Goal: Information Seeking & Learning: Learn about a topic

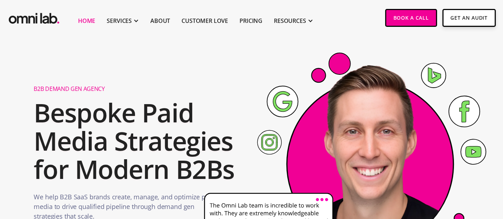
scroll to position [91, 0]
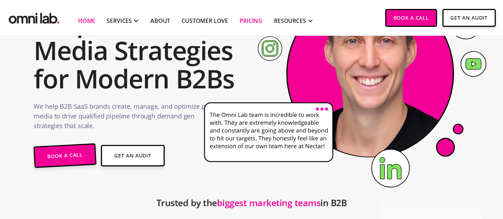
click at [247, 21] on link "Pricing" at bounding box center [250, 20] width 23 height 9
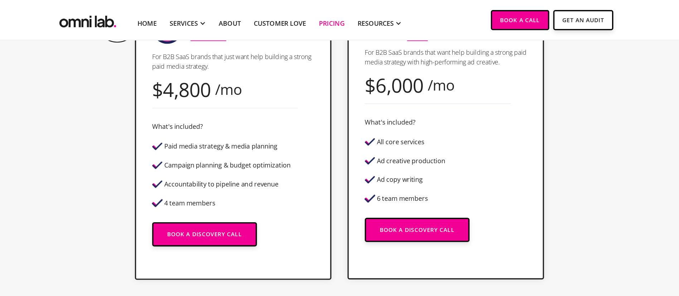
scroll to position [234, 0]
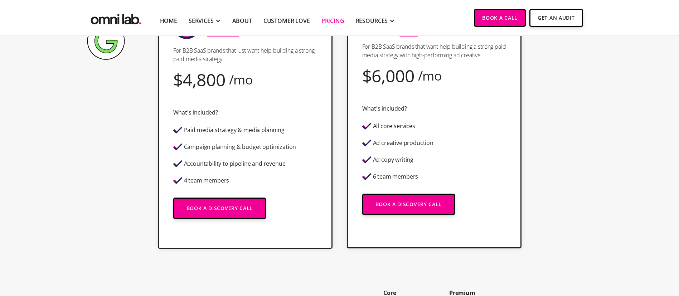
drag, startPoint x: 470, startPoint y: 0, endPoint x: 494, endPoint y: 146, distance: 147.6
click at [494, 146] on div "Most Popular Premium With Creative For B2B SaaS brands that want help building …" at bounding box center [434, 119] width 175 height 259
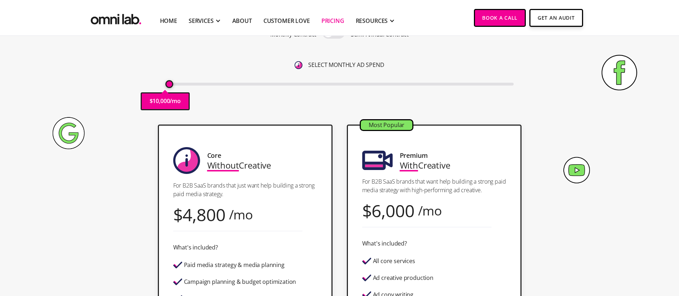
scroll to position [0, 0]
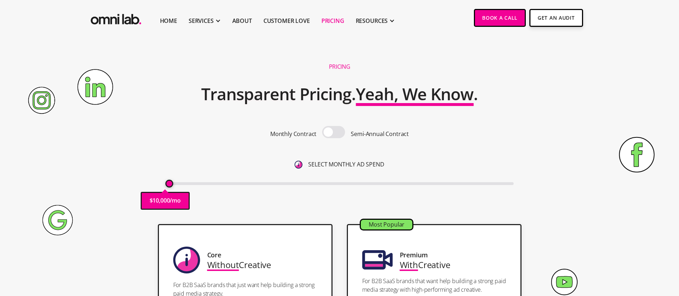
click at [335, 126] on span at bounding box center [333, 132] width 23 height 12
click at [333, 133] on input "checkbox" at bounding box center [333, 133] width 0 height 0
click at [336, 133] on span at bounding box center [333, 132] width 23 height 12
click at [333, 133] on input "checkbox" at bounding box center [333, 133] width 0 height 0
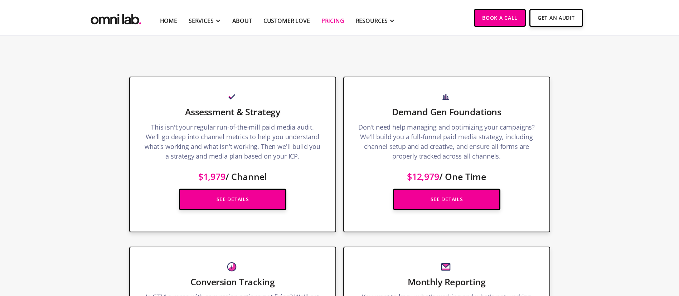
scroll to position [882, 0]
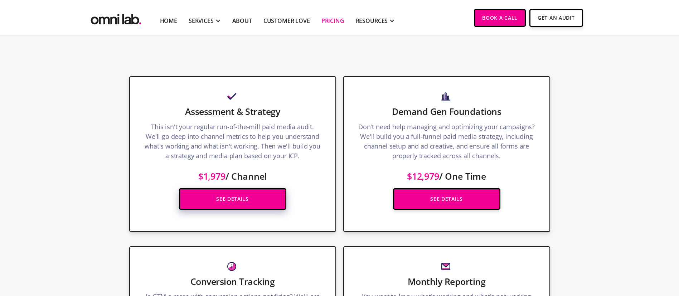
click at [236, 200] on link "See Details" at bounding box center [232, 198] width 107 height 21
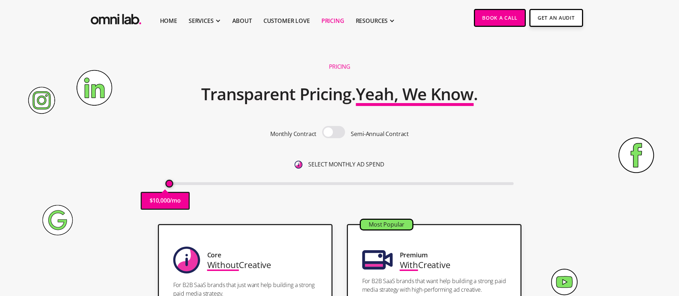
click at [503, 71] on div "Pricing Transparent Pricing. Yeah, We Know . Monthly Contract Semi-Annual Contr…" at bounding box center [339, 137] width 435 height 160
click at [376, 24] on div "RESOURCES" at bounding box center [372, 20] width 32 height 9
